Goal: Information Seeking & Learning: Learn about a topic

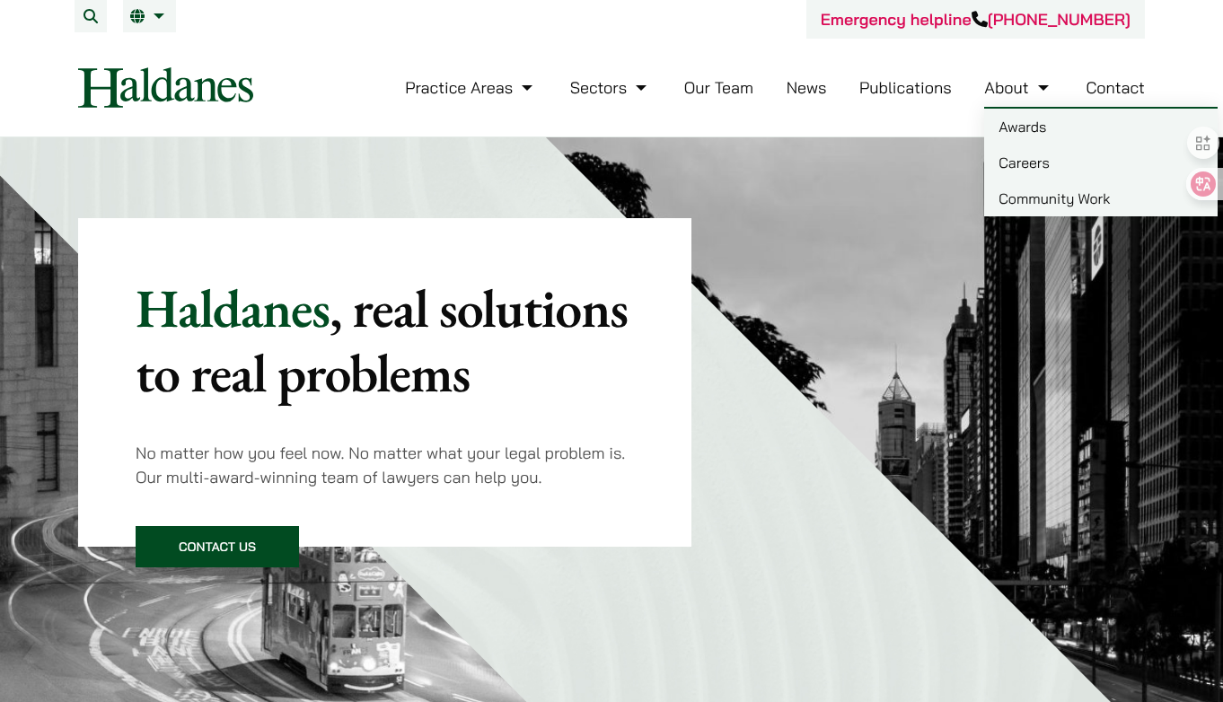
click at [1037, 167] on link "Careers" at bounding box center [1100, 163] width 233 height 36
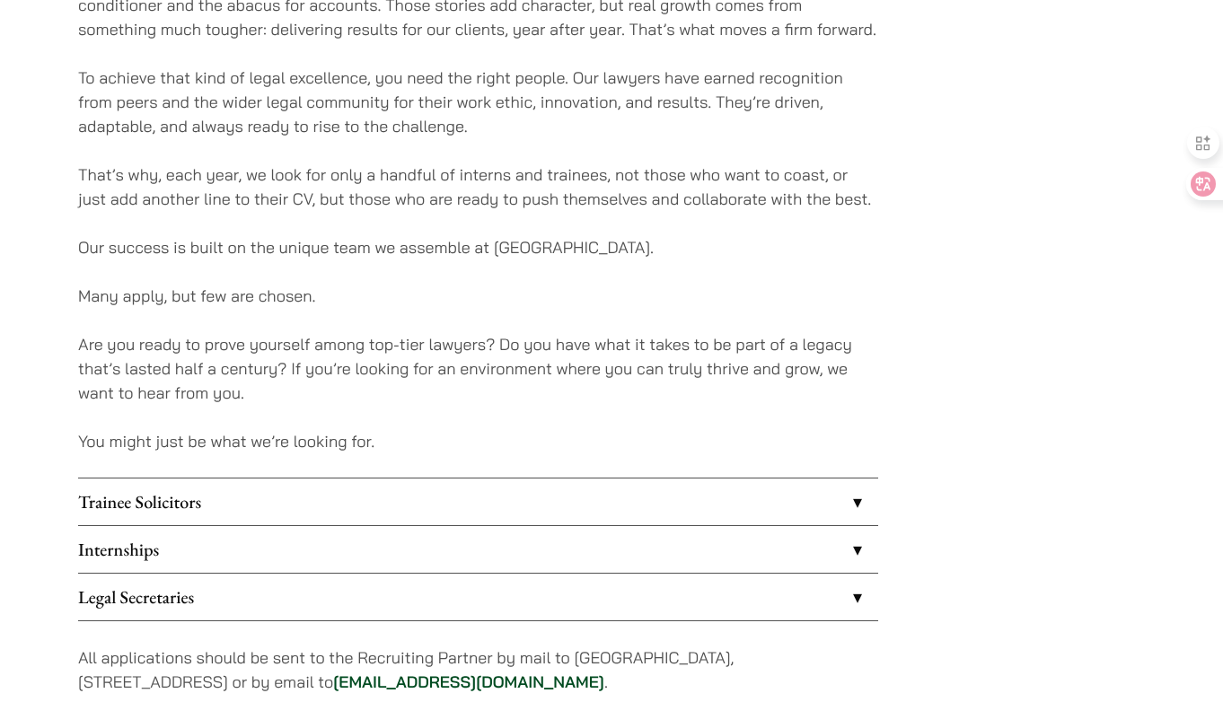
scroll to position [1305, 0]
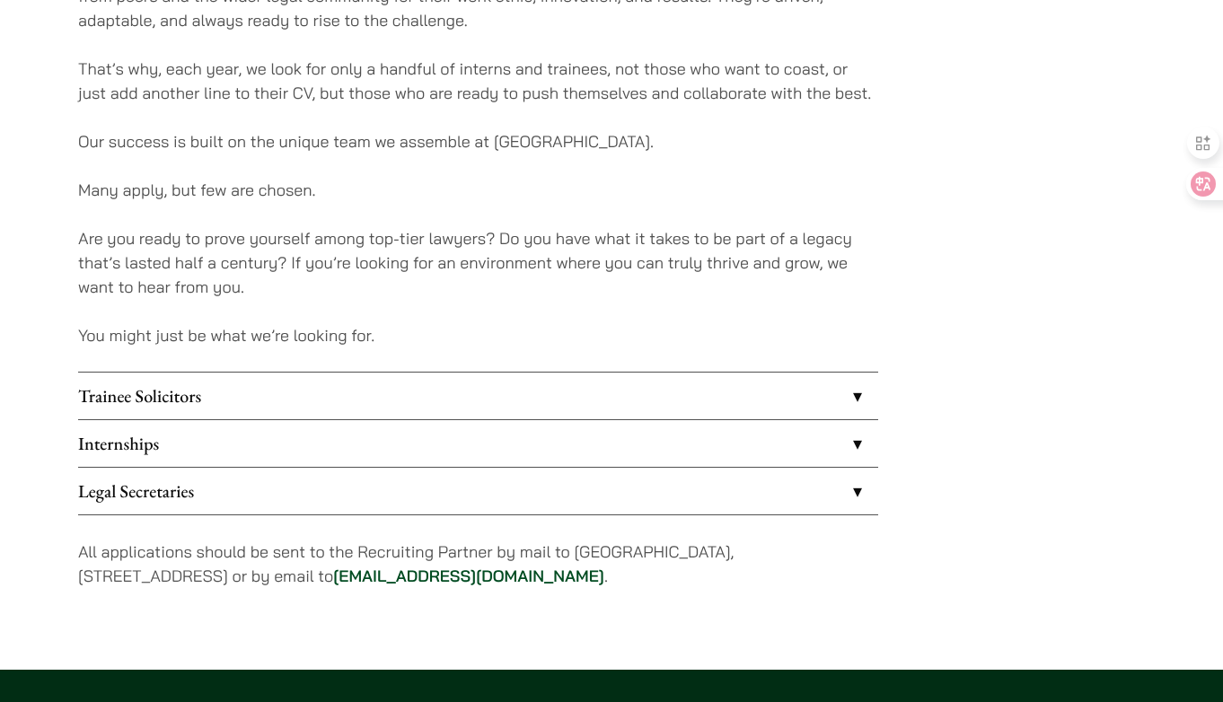
click at [841, 391] on link "Trainee Solicitors" at bounding box center [478, 395] width 800 height 47
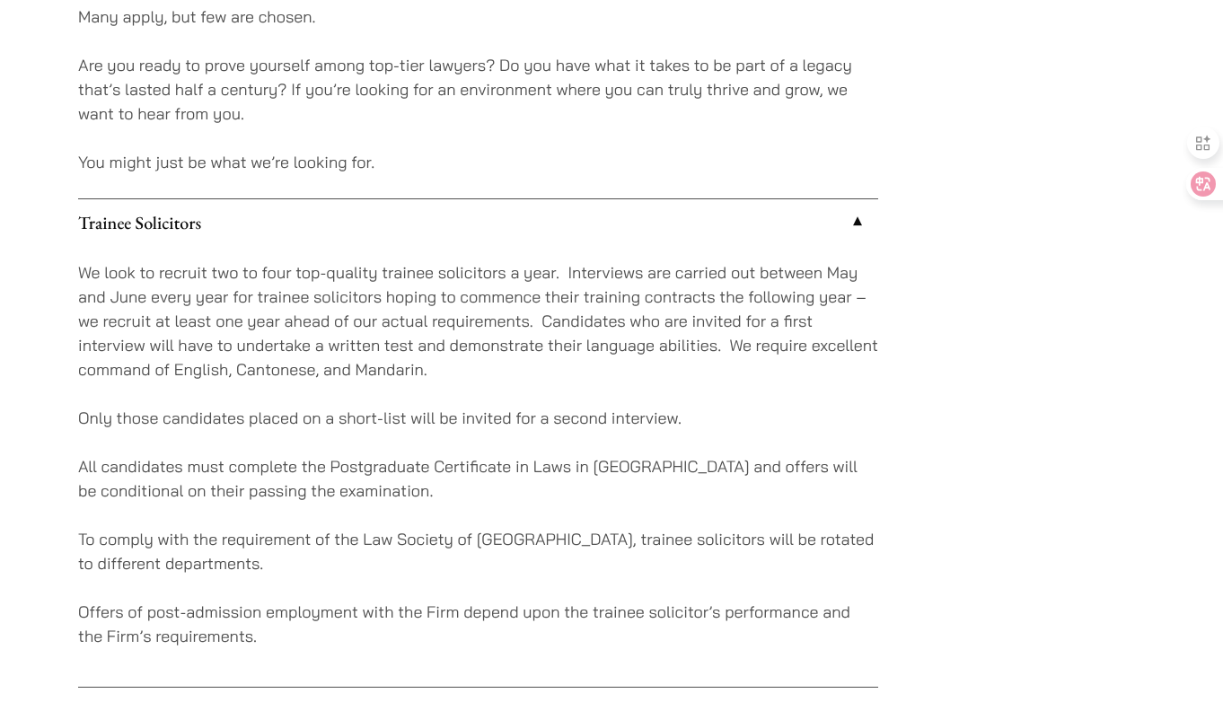
scroll to position [1562, 0]
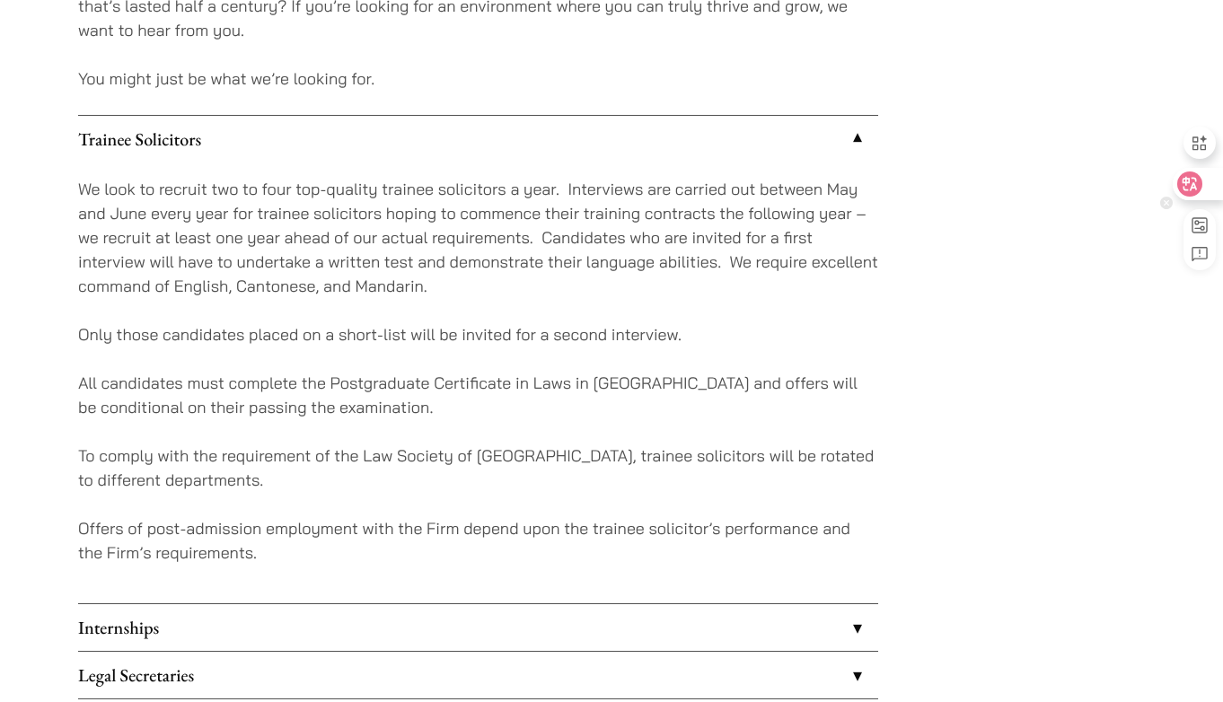
click at [1188, 178] on icon at bounding box center [1189, 184] width 15 height 14
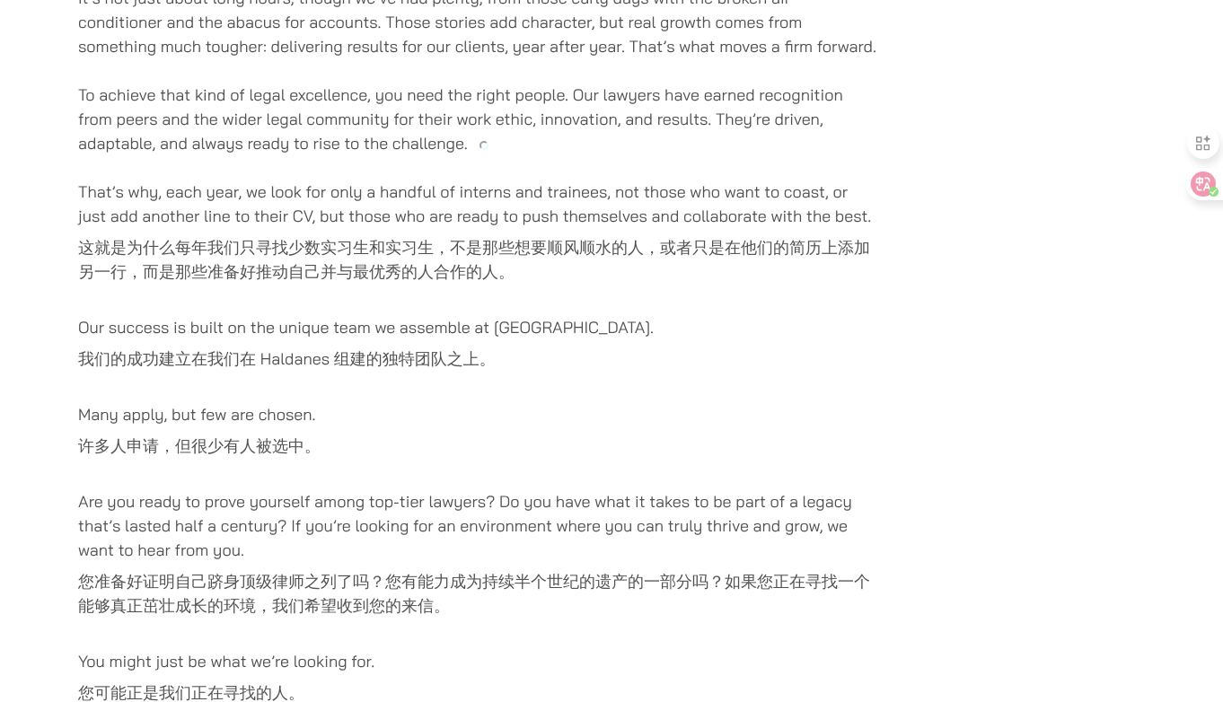
scroll to position [1153, 0]
